Goal: Information Seeking & Learning: Learn about a topic

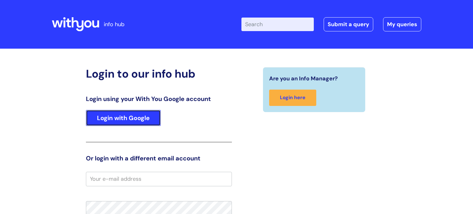
click at [98, 113] on link "Login with Google" at bounding box center [123, 118] width 75 height 16
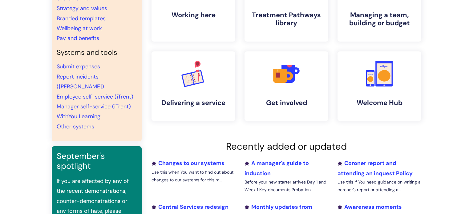
scroll to position [53, 0]
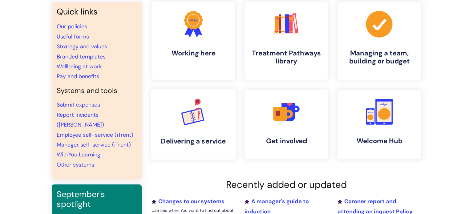
click at [182, 131] on link ".cls-1{font-family:DMSans-Bold, 'DM Sans';font-size:43.1802px;font-weight:700;}…" at bounding box center [193, 124] width 85 height 71
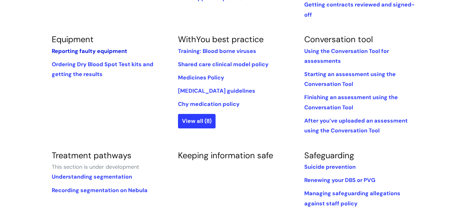
scroll to position [260, 0]
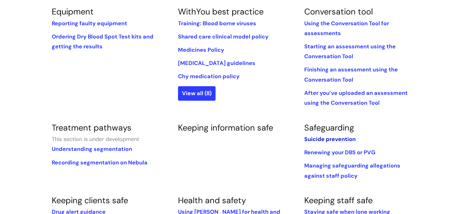
click at [346, 135] on link "Suicide prevention" at bounding box center [329, 138] width 51 height 7
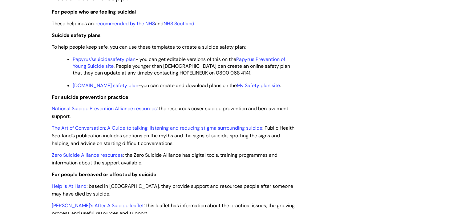
scroll to position [632, 0]
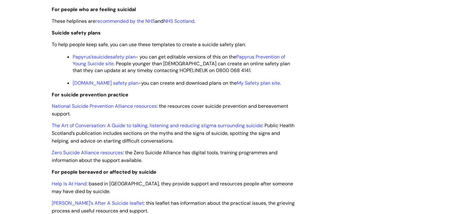
click at [115, 60] on link "Papyrus’s suicide safety plan" at bounding box center [104, 57] width 63 height 6
click at [125, 86] on link "StaySafe.Net safety plan" at bounding box center [106, 83] width 66 height 6
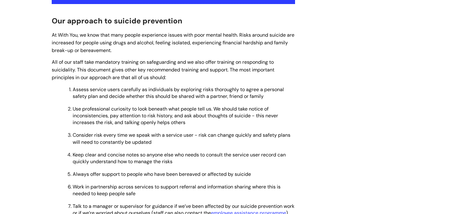
scroll to position [153, 0]
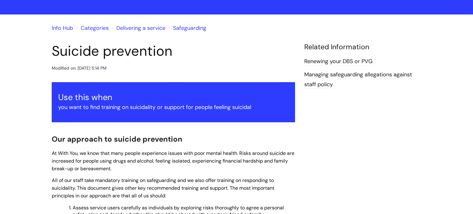
scroll to position [0, 0]
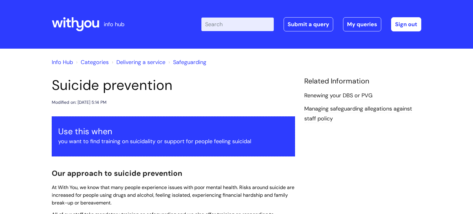
click at [74, 22] on icon at bounding box center [75, 24] width 47 height 15
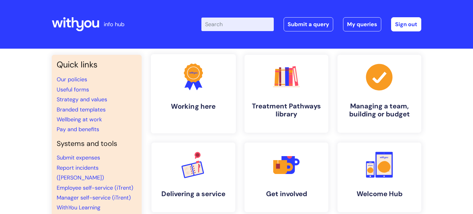
drag, startPoint x: 177, startPoint y: 102, endPoint x: 178, endPoint y: 98, distance: 3.7
click at [177, 101] on link ".cls-1{fill:#f89b22;}.cls-1,.cls-2,.cls-3{stroke-width:0px;}.cls-2{fill:#2d3cff…" at bounding box center [193, 93] width 85 height 79
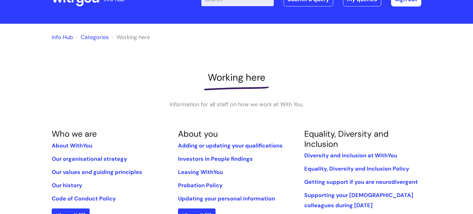
scroll to position [30, 0]
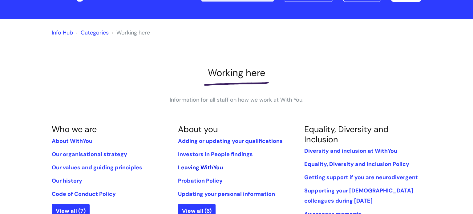
click at [210, 168] on link "Leaving WithYou" at bounding box center [200, 167] width 45 height 7
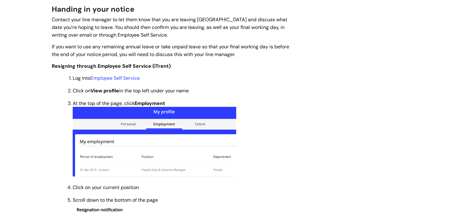
scroll to position [178, 0]
